Goal: Information Seeking & Learning: Learn about a topic

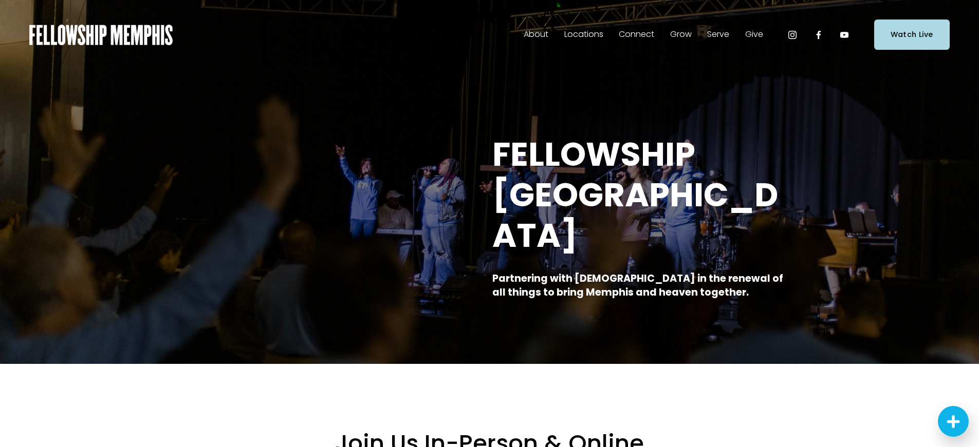
click at [0, 0] on span "Sermons" at bounding box center [0, 0] width 0 height 0
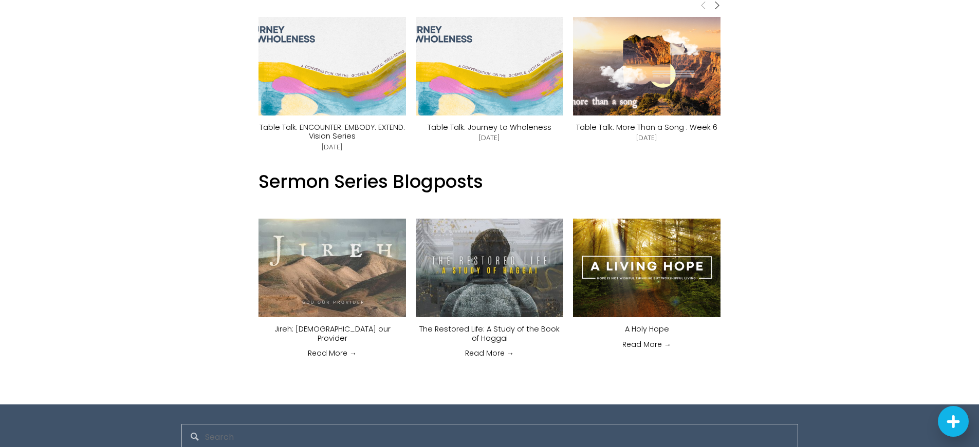
scroll to position [771, 0]
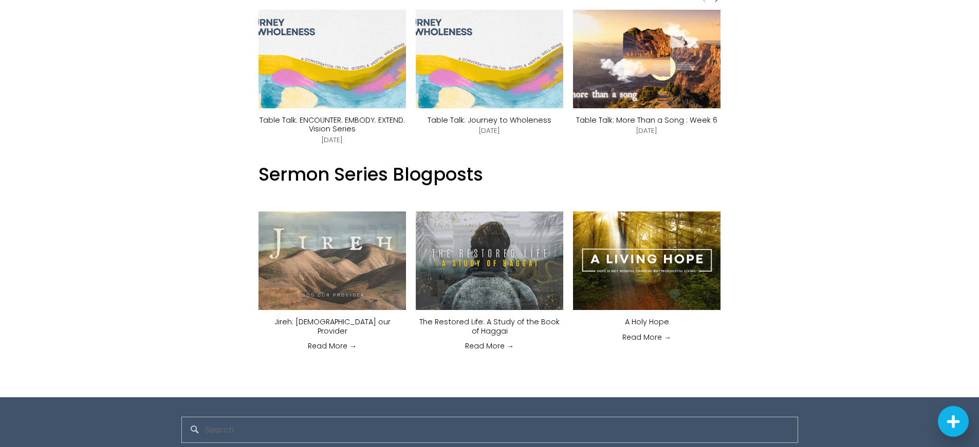
click at [361, 120] on link "Table Talk: ENCOUNTER. EMBODY. EXTEND. Vision Series" at bounding box center [331, 124] width 145 height 19
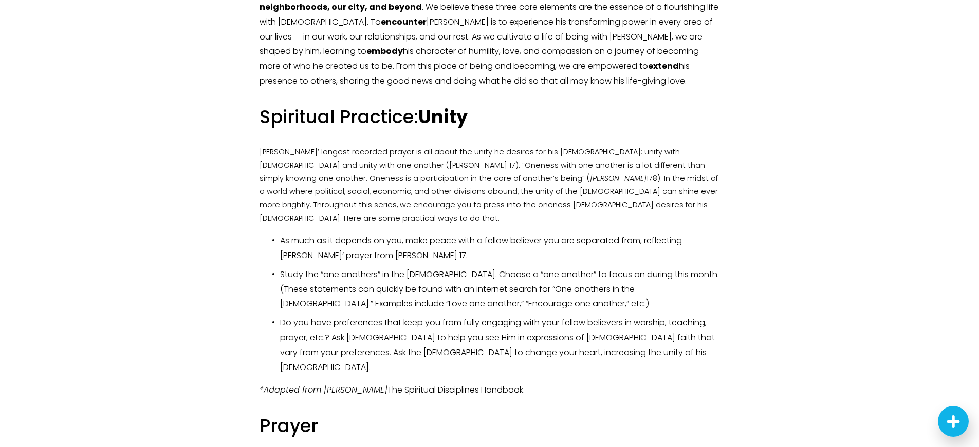
scroll to position [616, 0]
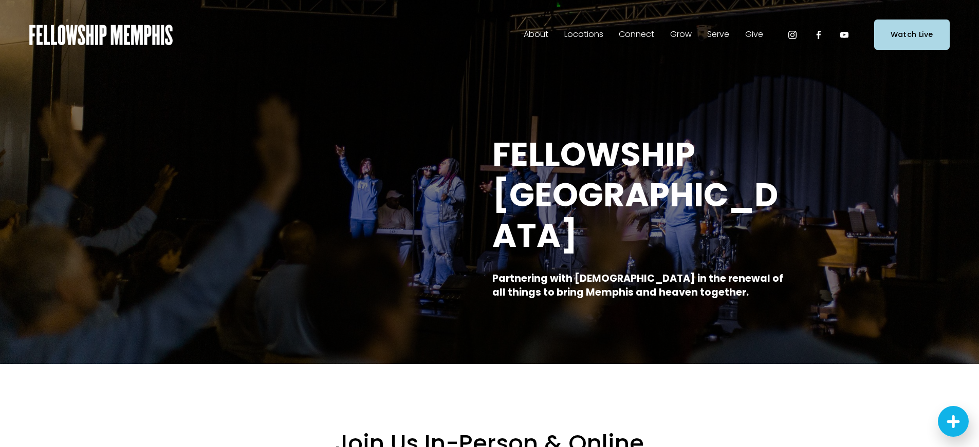
click at [0, 0] on span "Sermons" at bounding box center [0, 0] width 0 height 0
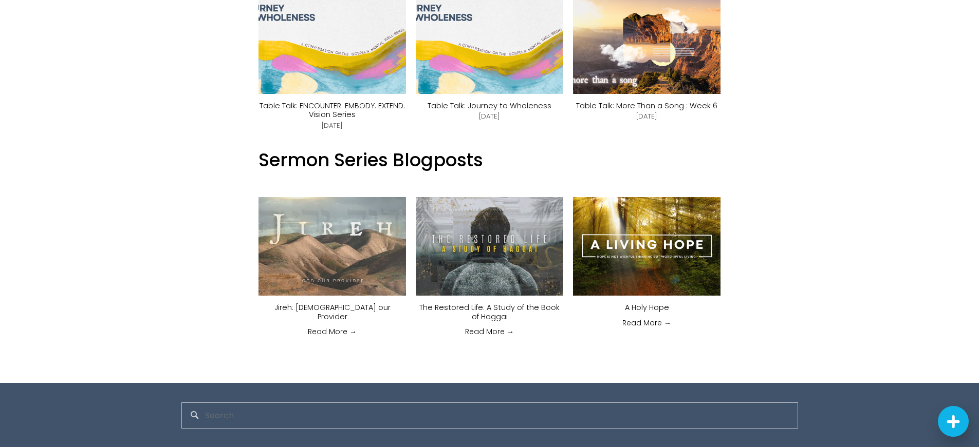
scroll to position [843, 0]
